Goal: Information Seeking & Learning: Learn about a topic

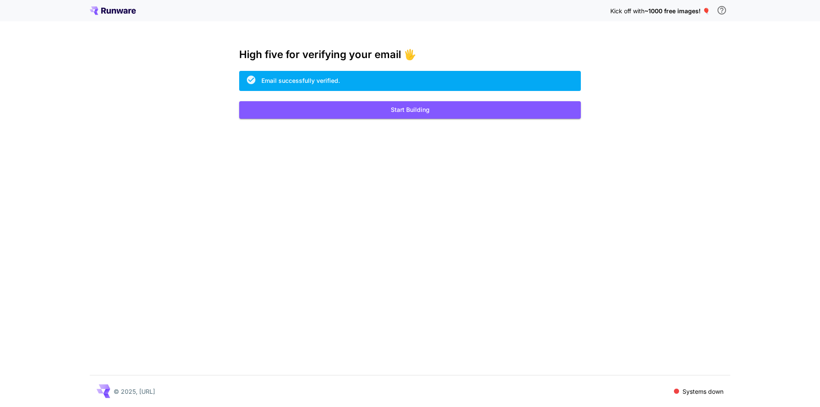
click at [379, 99] on div "High five for verifying your email 🖐️ Email successfully verified. Start Buildi…" at bounding box center [410, 84] width 342 height 70
click at [374, 123] on div "Kick off with ~1000 free images! 🎈 High five for verifying your email 🖐️ Email …" at bounding box center [410, 203] width 820 height 407
click at [374, 119] on div "Kick off with ~1000 free images! 🎈 High five for verifying your email 🖐️ Email …" at bounding box center [410, 203] width 820 height 407
click at [376, 117] on button "Start Building" at bounding box center [410, 110] width 342 height 18
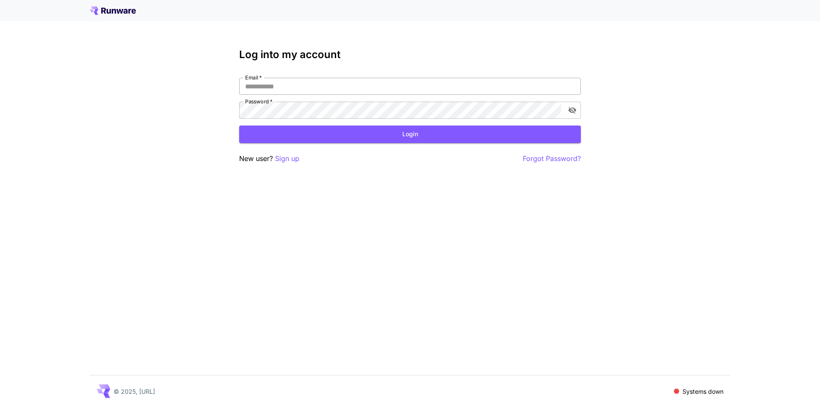
click at [357, 82] on input "Email   *" at bounding box center [410, 86] width 342 height 17
click at [363, 86] on input "Email   *" at bounding box center [410, 86] width 342 height 17
click at [124, 17] on div at bounding box center [410, 10] width 820 height 21
click at [117, 13] on icon at bounding box center [113, 10] width 46 height 9
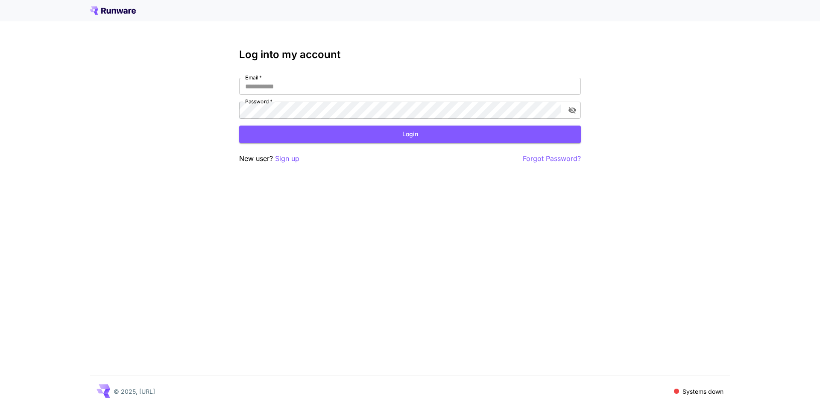
click at [339, 96] on div "Email   * Email   * Password   * Password   *" at bounding box center [410, 98] width 342 height 41
click at [331, 90] on input "Email   *" at bounding box center [410, 86] width 342 height 17
type input "**********"
click at [458, 123] on form "**********" at bounding box center [410, 110] width 342 height 65
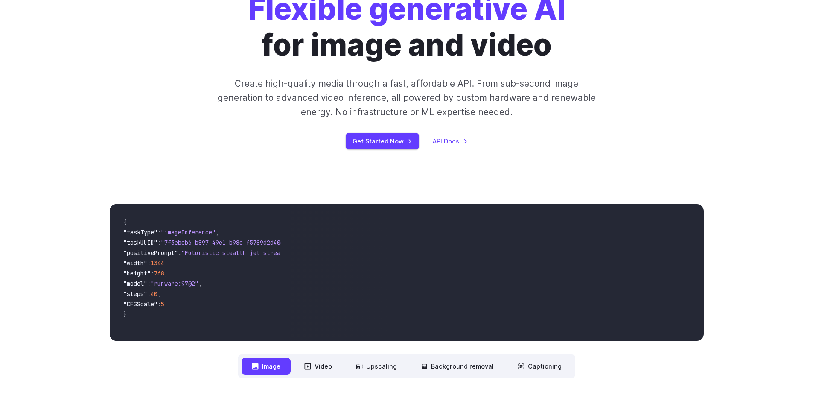
scroll to position [214, 0]
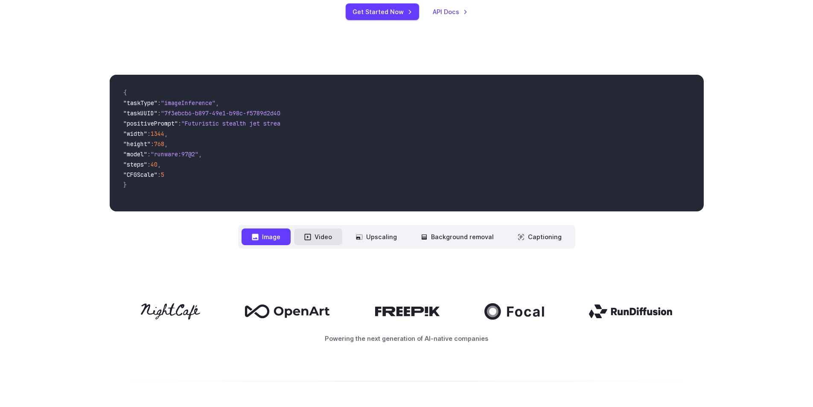
click at [311, 237] on icon at bounding box center [307, 237] width 7 height 7
click at [340, 241] on button "Video" at bounding box center [318, 236] width 48 height 17
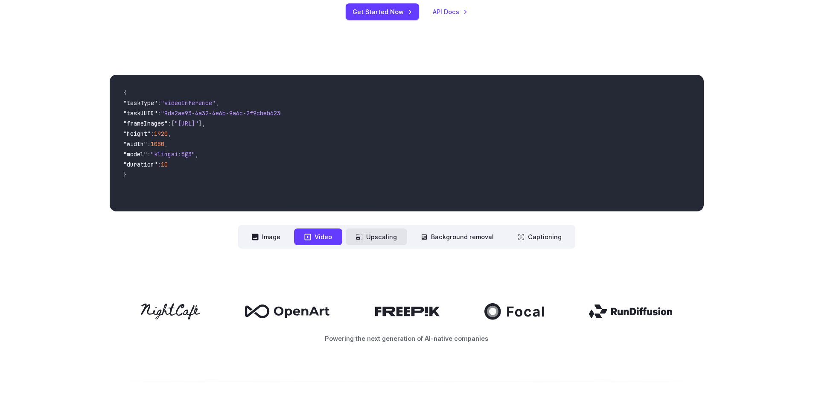
click at [369, 240] on button "Upscaling" at bounding box center [376, 236] width 61 height 17
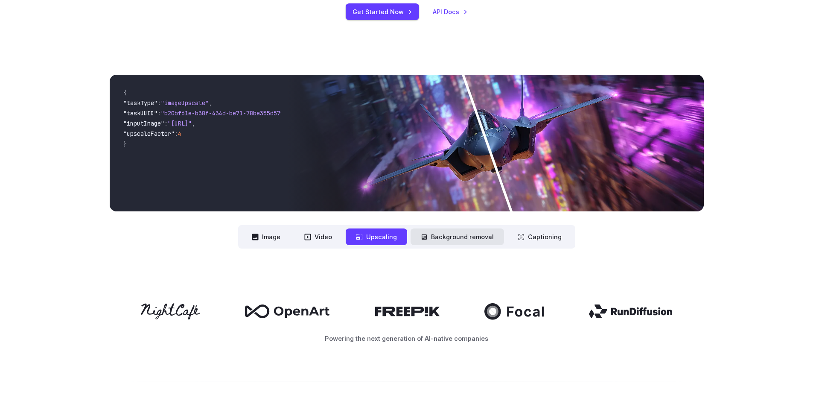
click at [470, 238] on button "Background removal" at bounding box center [458, 236] width 94 height 17
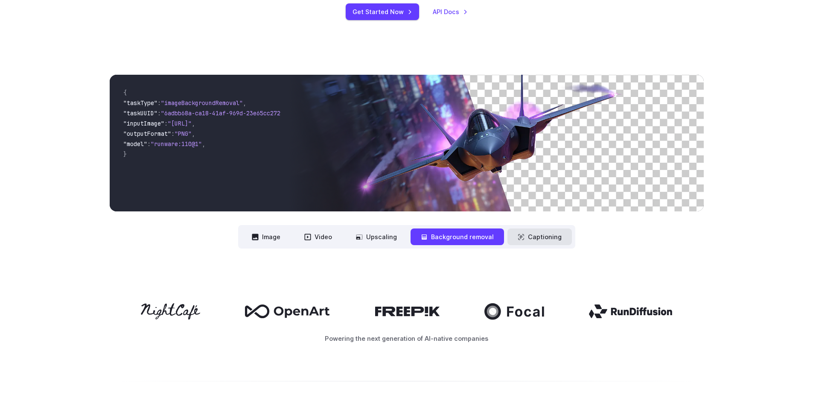
click at [524, 236] on button "Captioning" at bounding box center [540, 236] width 64 height 17
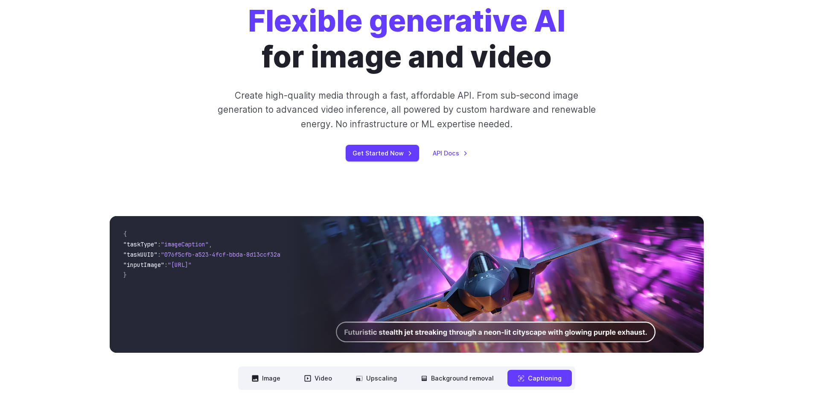
scroll to position [0, 0]
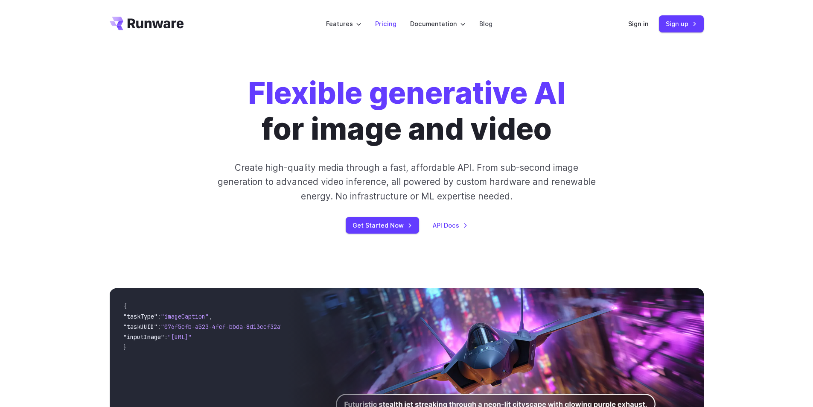
click at [386, 19] on link "Pricing" at bounding box center [385, 24] width 21 height 10
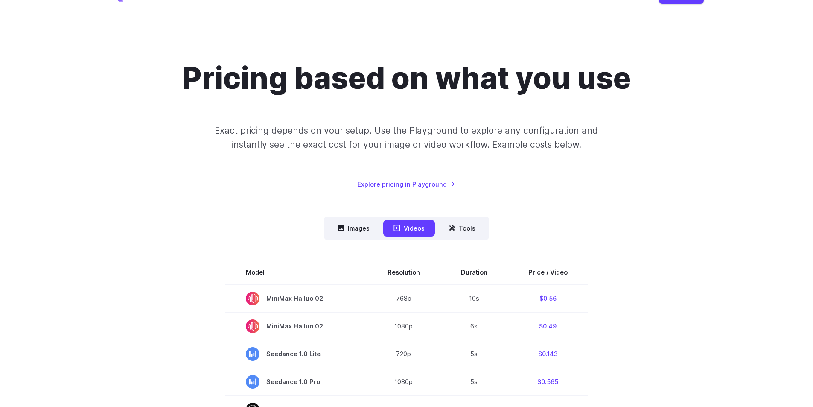
scroll to position [43, 0]
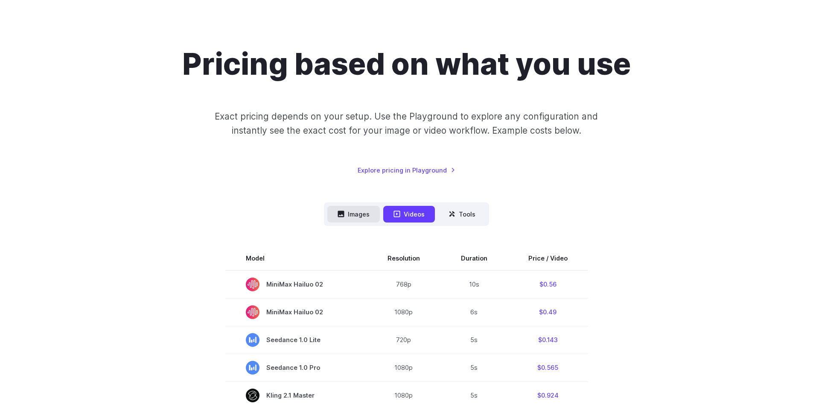
click at [353, 219] on button "Images" at bounding box center [354, 214] width 53 height 17
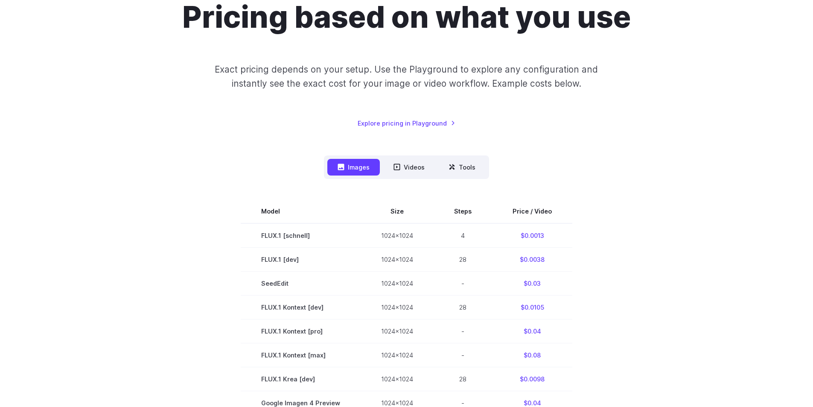
scroll to position [128, 0]
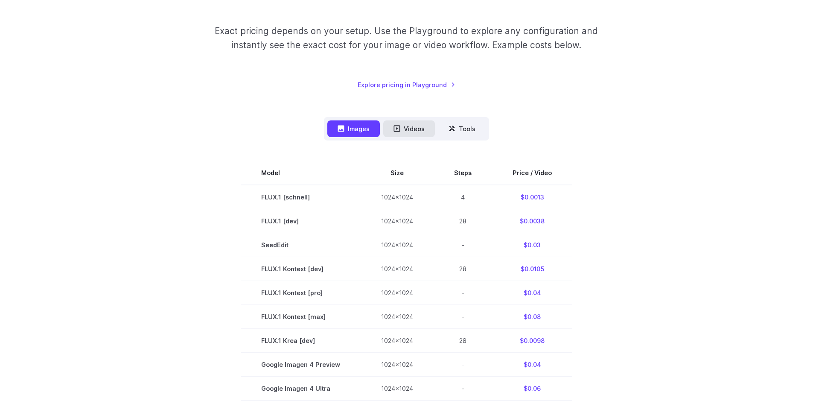
click at [421, 132] on button "Videos" at bounding box center [409, 128] width 52 height 17
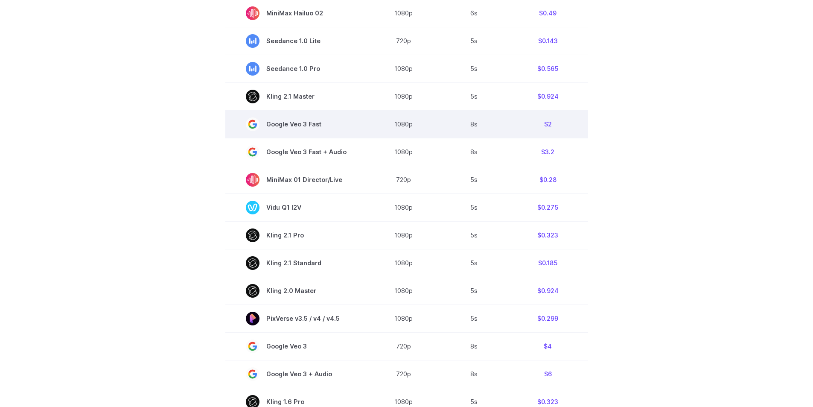
scroll to position [555, 0]
